Goal: Task Accomplishment & Management: Use online tool/utility

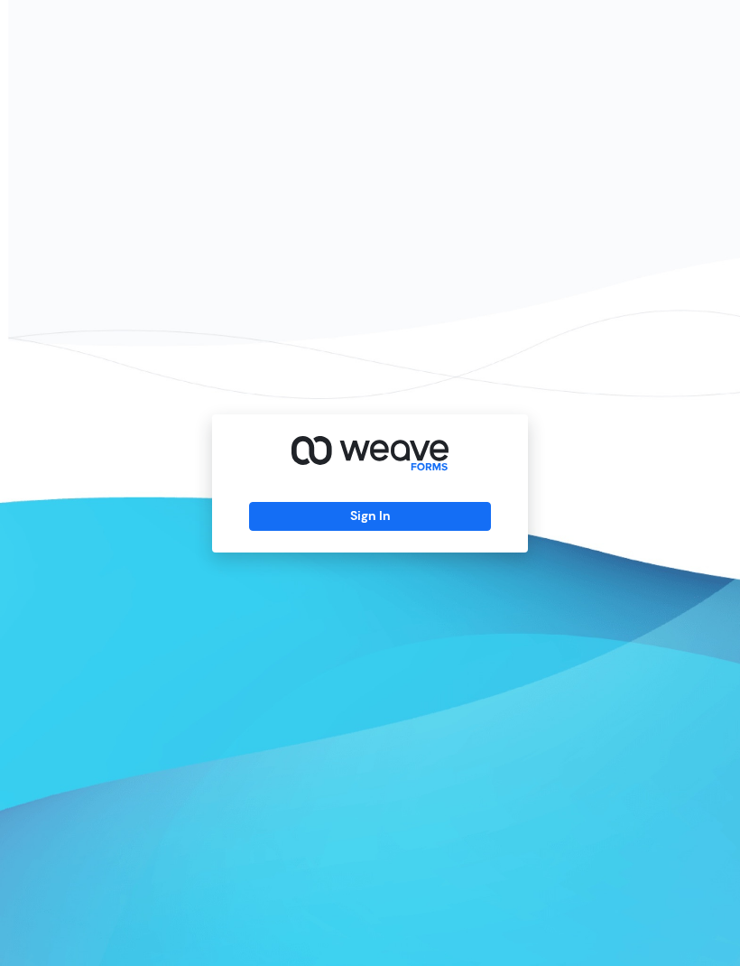
click at [359, 531] on button "Sign In" at bounding box center [369, 516] width 241 height 29
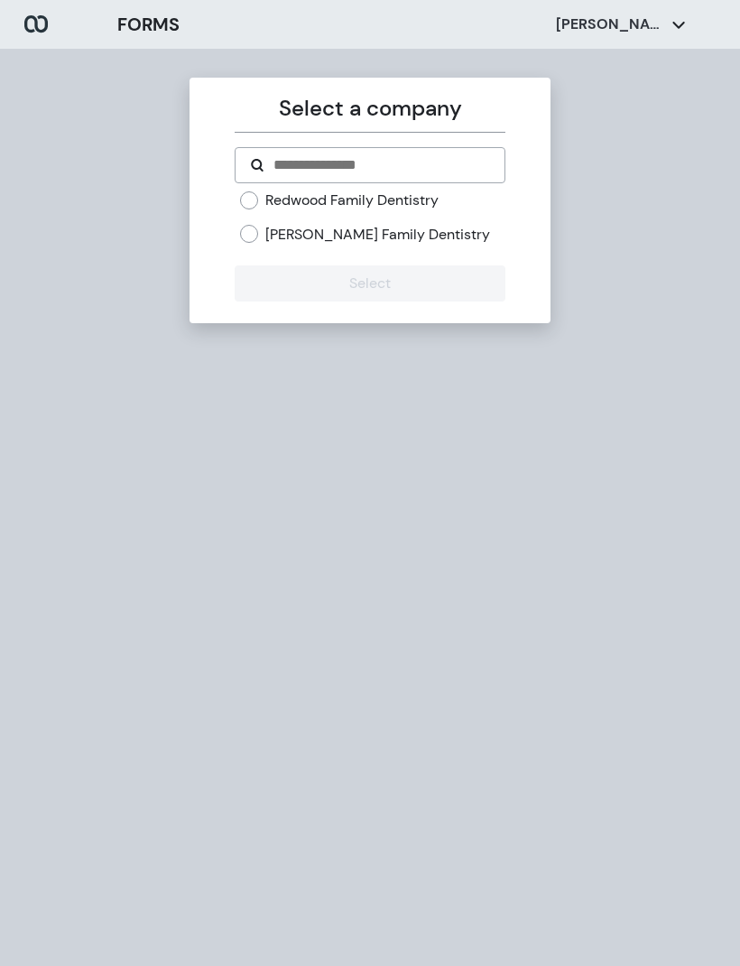
click at [320, 230] on label "[PERSON_NAME] Family Dentistry" at bounding box center [377, 235] width 225 height 20
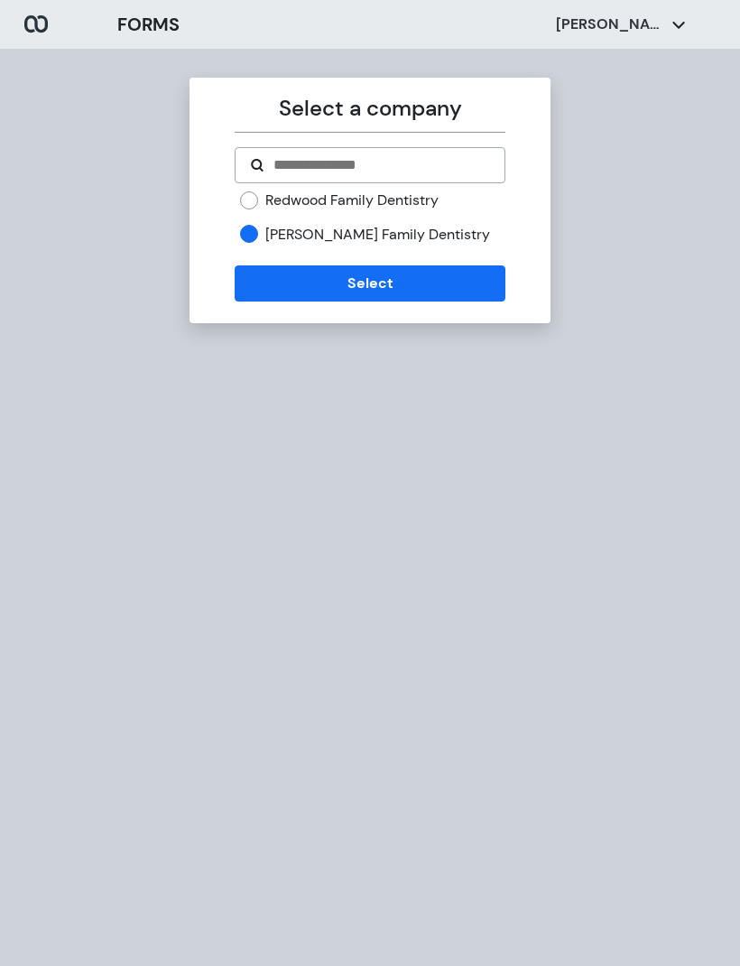
click at [372, 272] on button "Select" at bounding box center [370, 283] width 270 height 36
